Goal: Transaction & Acquisition: Purchase product/service

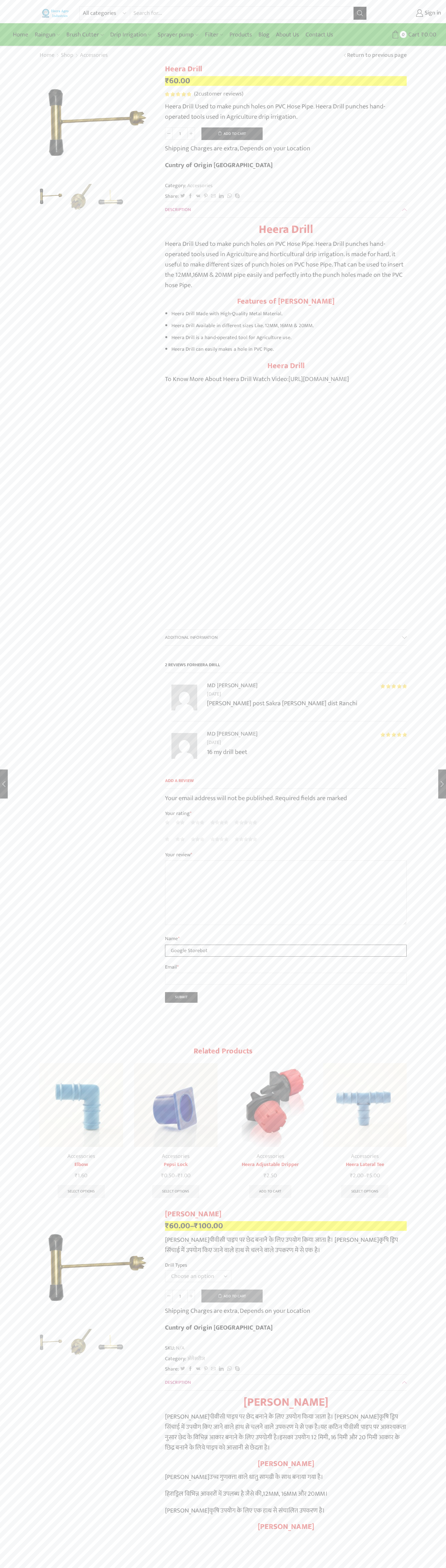
type input "Google Storebot"
click at [232, 134] on button "Add to cart" at bounding box center [232, 134] width 61 height 13
click at [410, 34] on span "Cart" at bounding box center [410, 34] width 13 height 9
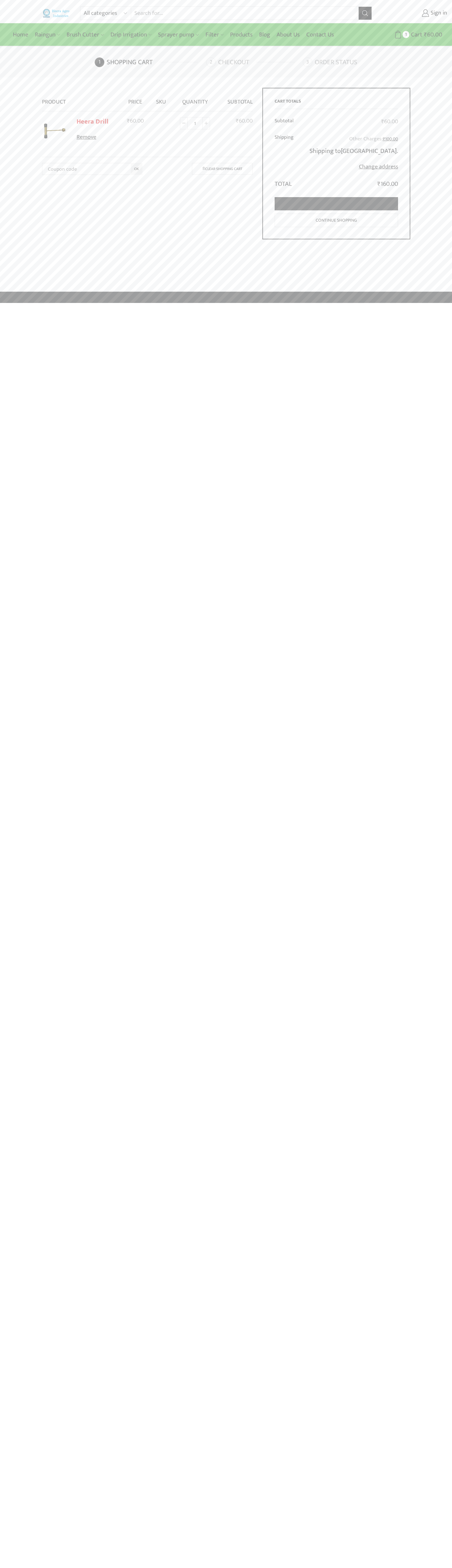
click at [336, 204] on link "Proceed to checkout" at bounding box center [337, 203] width 124 height 13
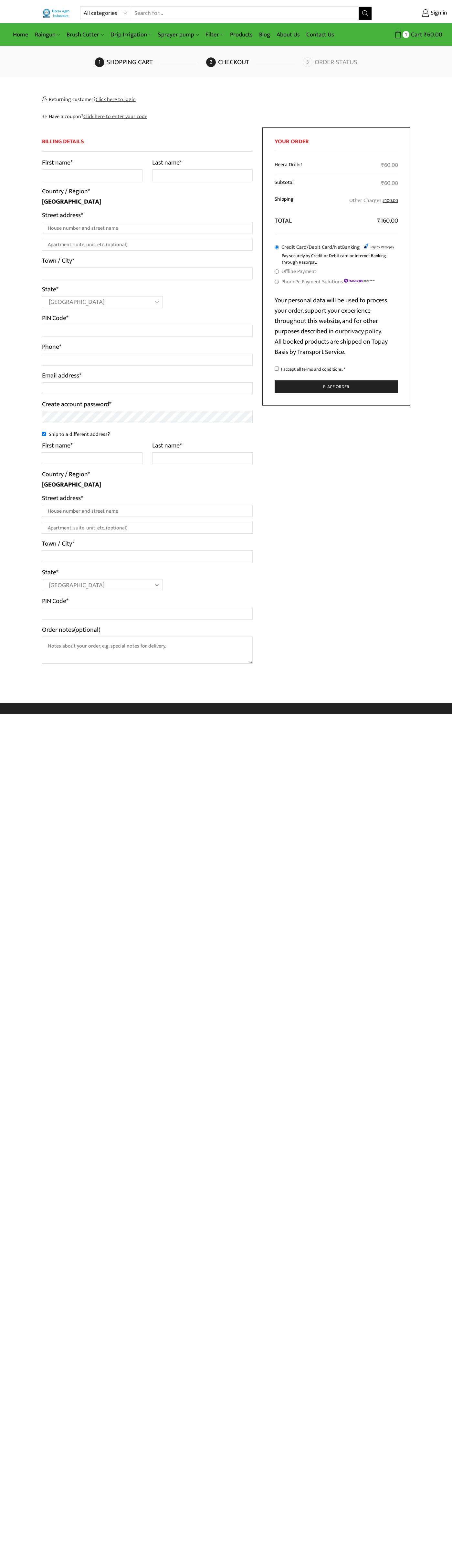
select select "MH"
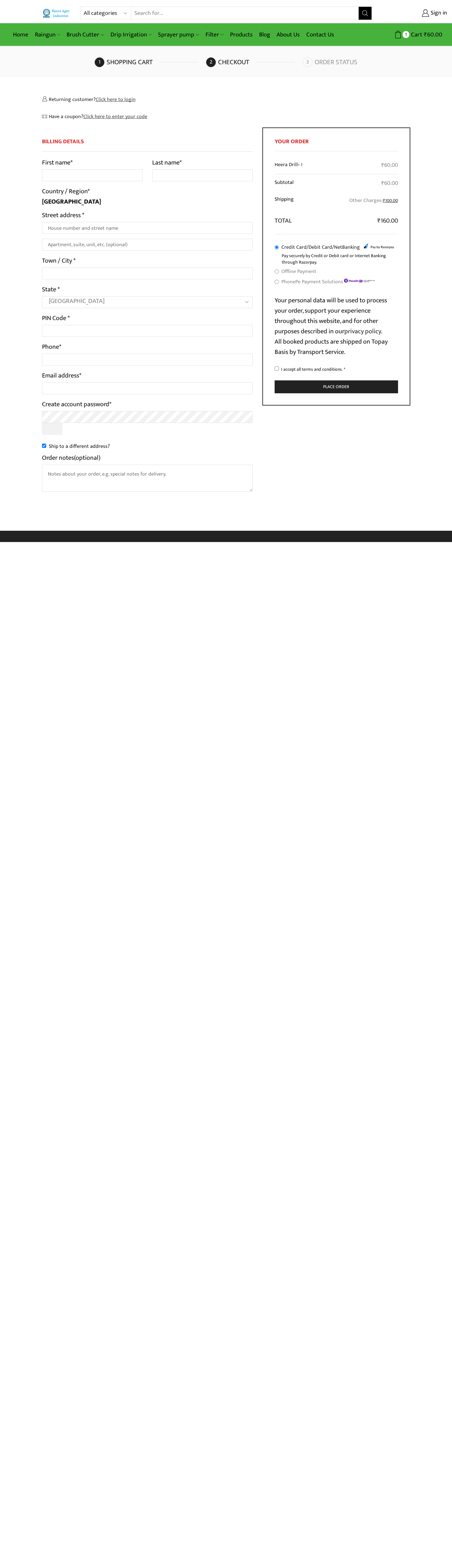
select select "MH"
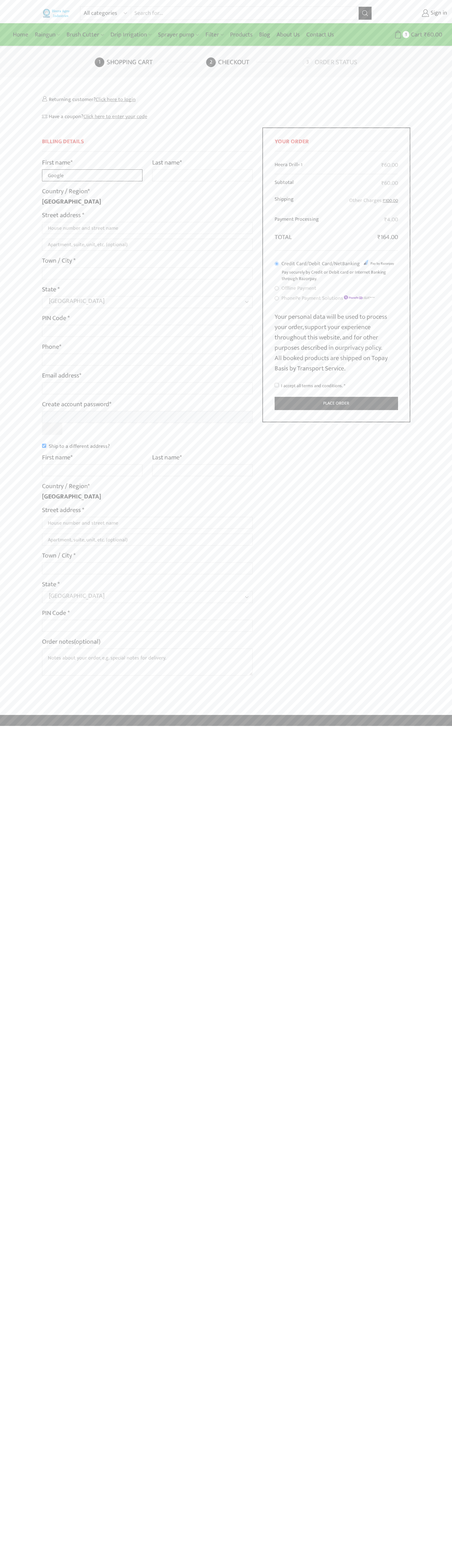
type input "Google"
type input "Storebot"
type input "1600 Amphitheatre Parkway"
type input "First floor"
type input "mountain view"
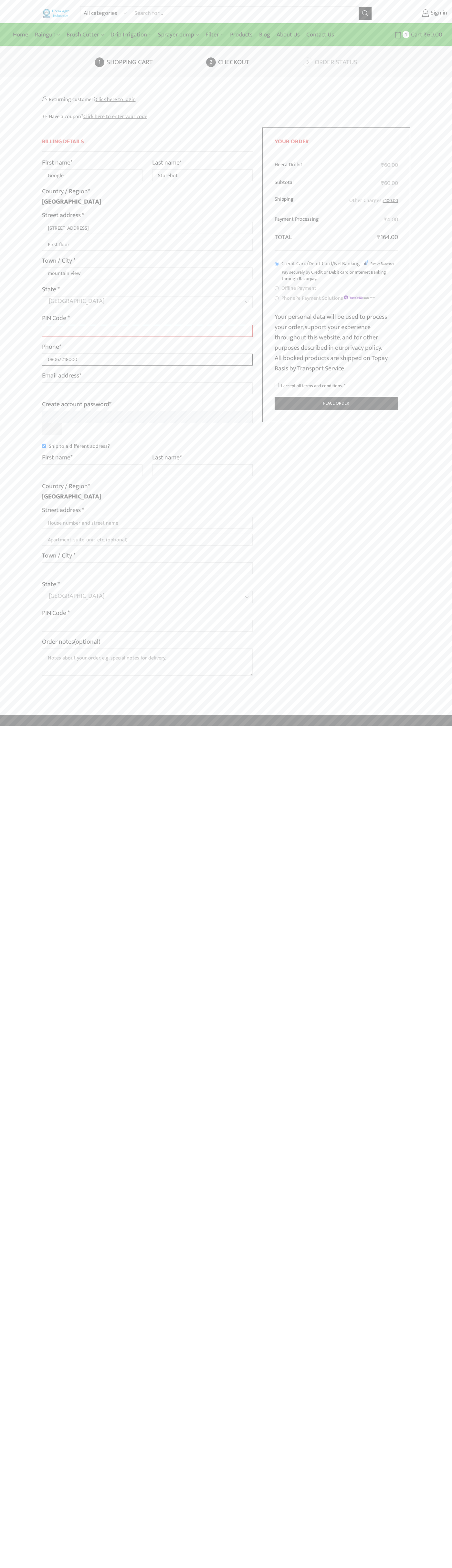
type input "08067218000"
type input "johnsmith002@storebotmail.joonix.net"
type input "Google"
type input "Storebot"
type input "1600 Amphitheatre Parkway"
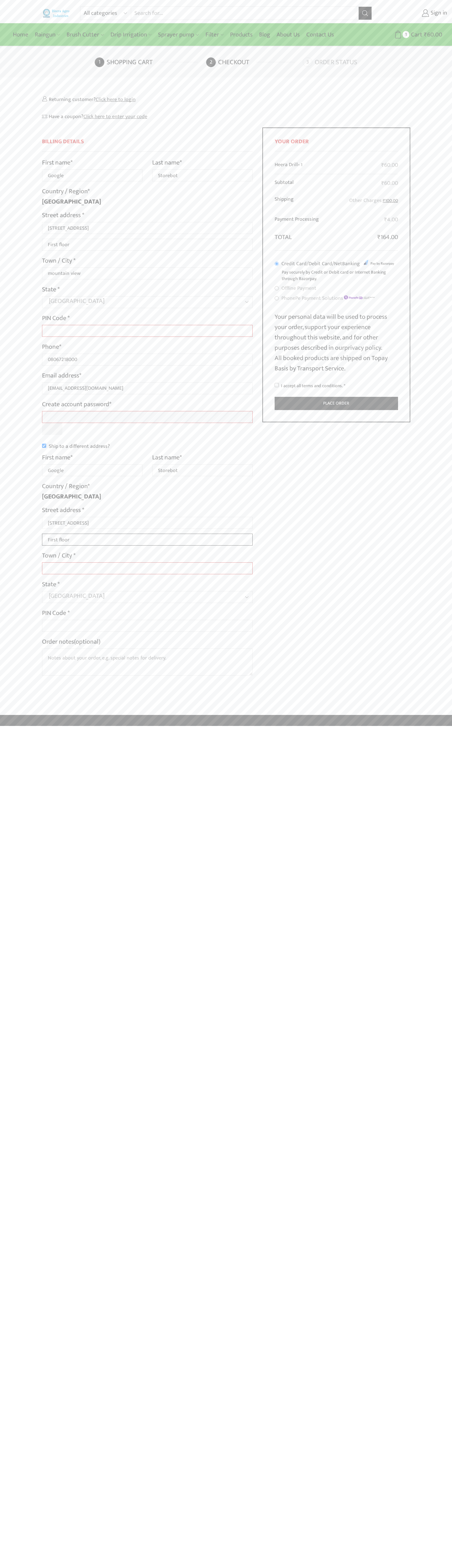
type input "First floor"
type input "mountain view"
click at [277, 385] on input "I accept all terms and conditions. *" at bounding box center [277, 385] width 4 height 4
checkbox input "true"
click at [71, 642] on label "Order notes (optional)" at bounding box center [71, 641] width 58 height 10
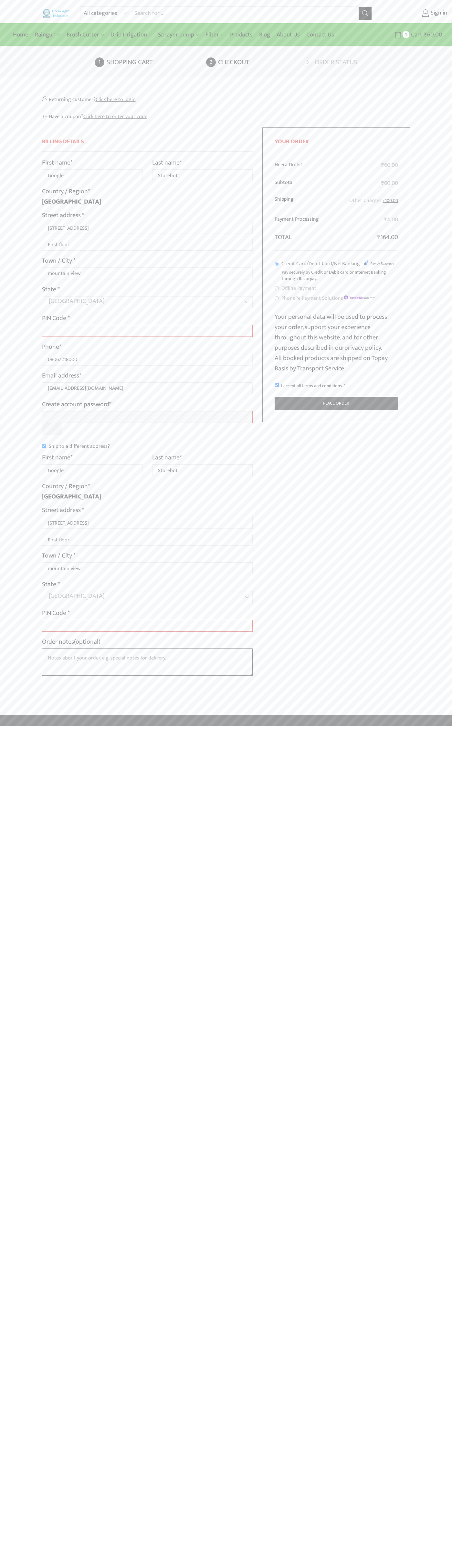
click at [71, 649] on textarea "Order notes (optional)" at bounding box center [147, 662] width 211 height 27
type input "Google"
type input "Storebot"
type input "1600 Amphitheatre Parkway"
type input "First floor"
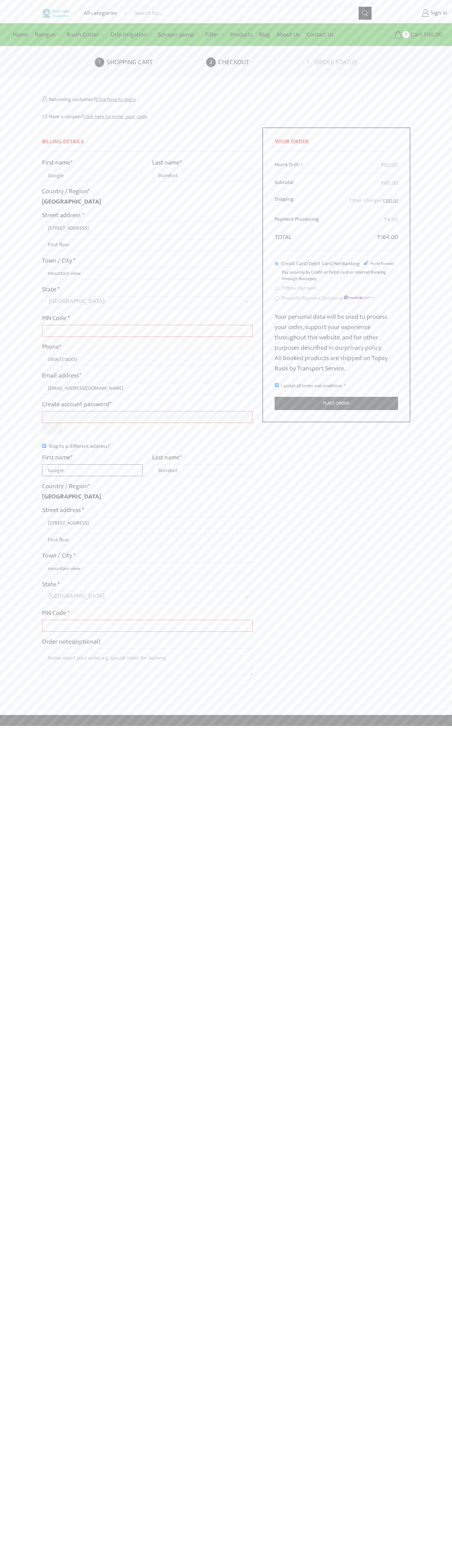
type input "Google"
type input "Storebot"
type input "1600 Amphitheatre Parkway"
type input "First floor"
click at [71, 642] on label "Order notes (optional)" at bounding box center [71, 641] width 58 height 10
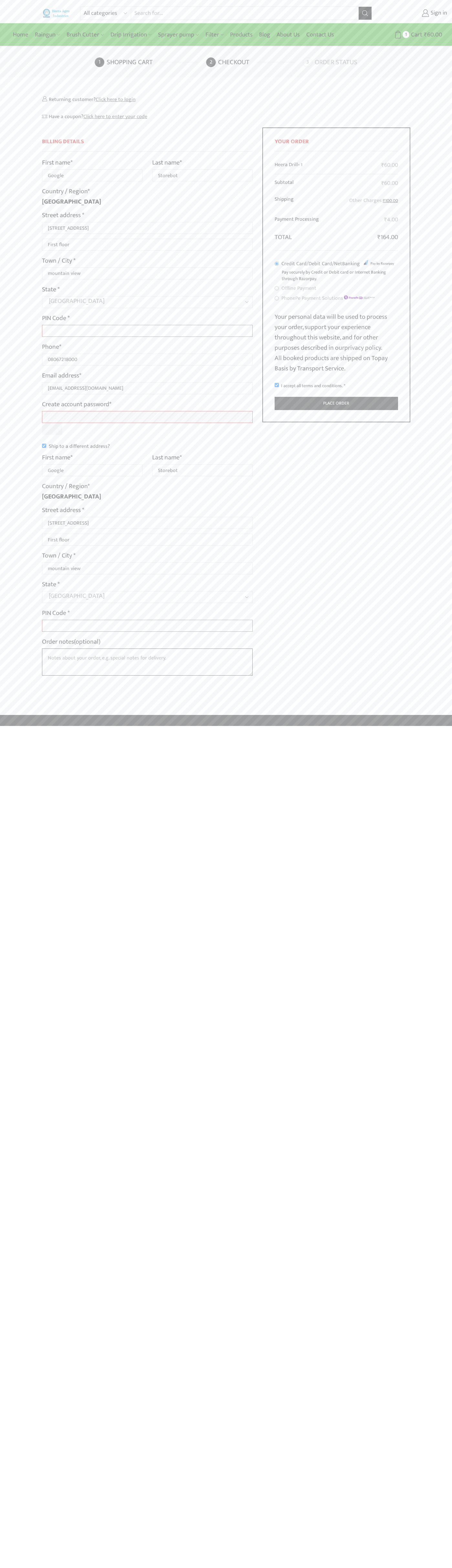
click at [71, 649] on textarea "Order notes (optional)" at bounding box center [147, 662] width 211 height 27
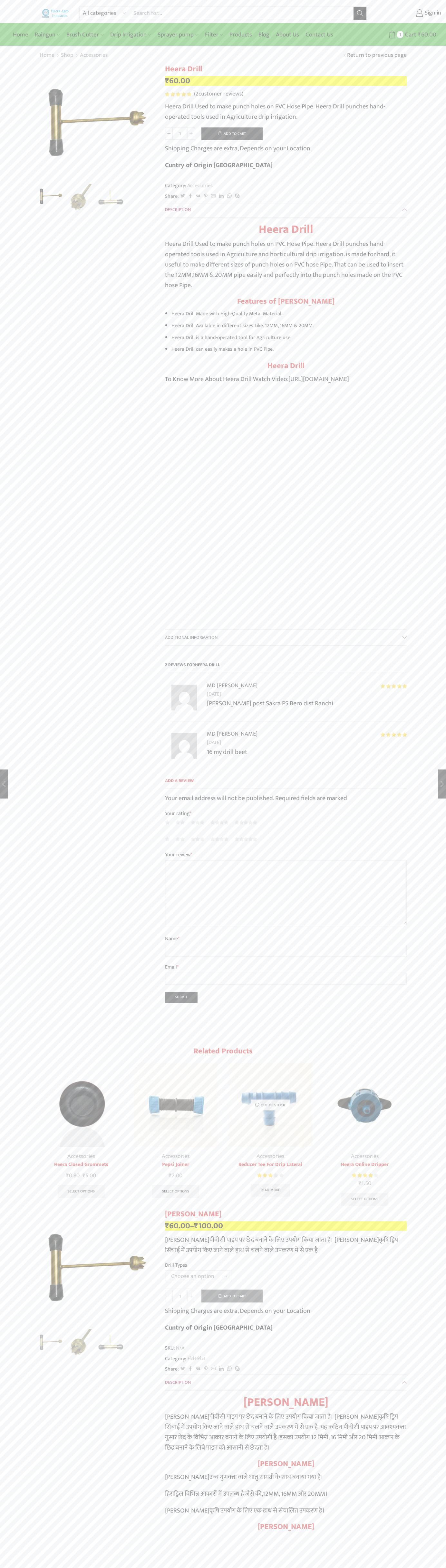
click at [178, 94] on span "2" at bounding box center [179, 94] width 27 height 5
